Goal: Find specific page/section: Find specific page/section

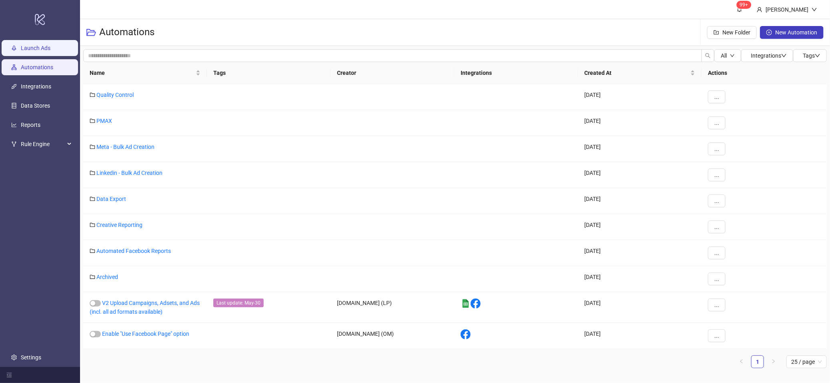
click at [22, 45] on link "Launch Ads" at bounding box center [36, 48] width 30 height 6
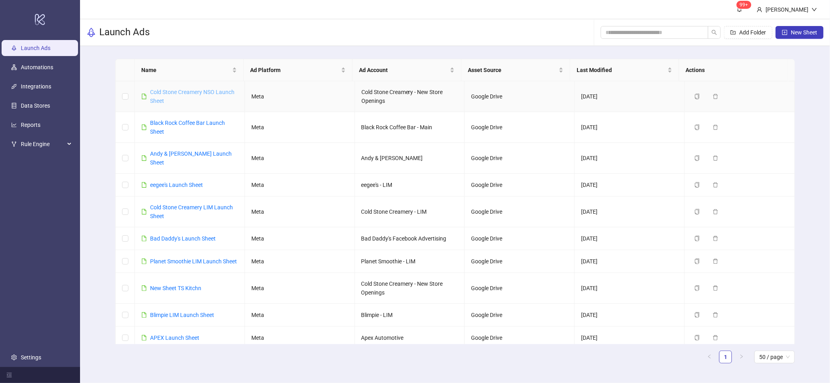
click at [180, 92] on link "Cold Stone Creamery NSO Launch Sheet" at bounding box center [192, 96] width 84 height 15
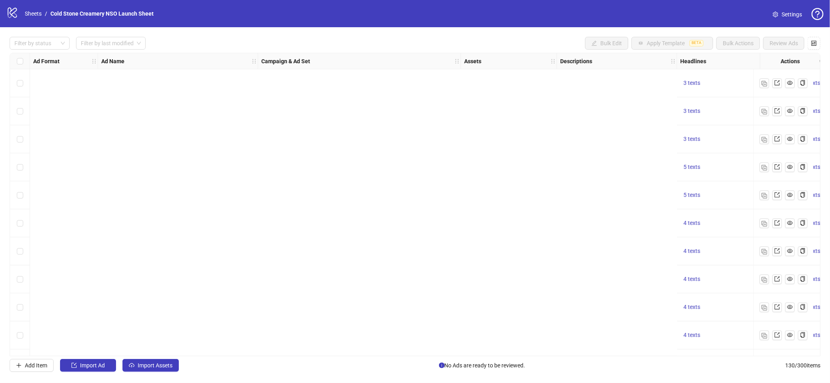
scroll to position [0, 823]
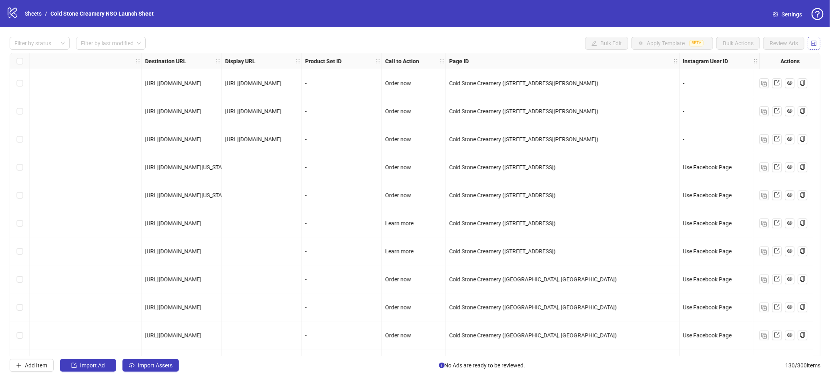
click at [817, 45] on button "button" at bounding box center [813, 43] width 13 height 13
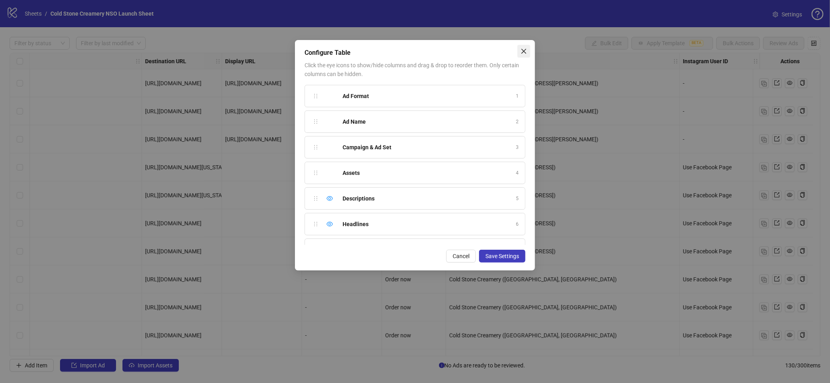
click at [526, 51] on icon "close" at bounding box center [523, 51] width 6 height 6
